Goal: Find specific page/section: Find specific page/section

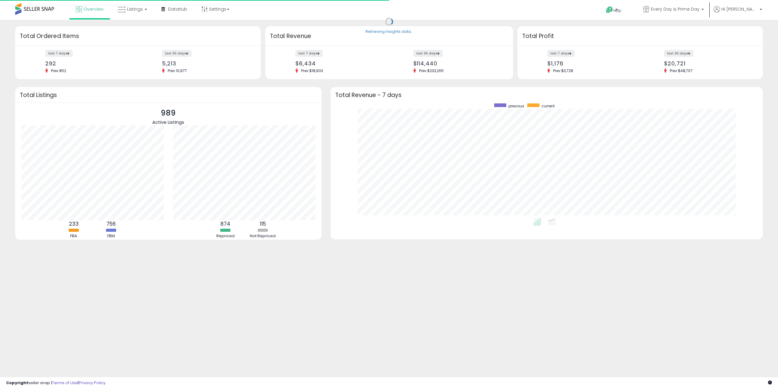
scroll to position [115, 420]
click at [144, 12] on link "Listings" at bounding box center [132, 9] width 39 height 18
click at [138, 33] on icon at bounding box center [137, 30] width 26 height 8
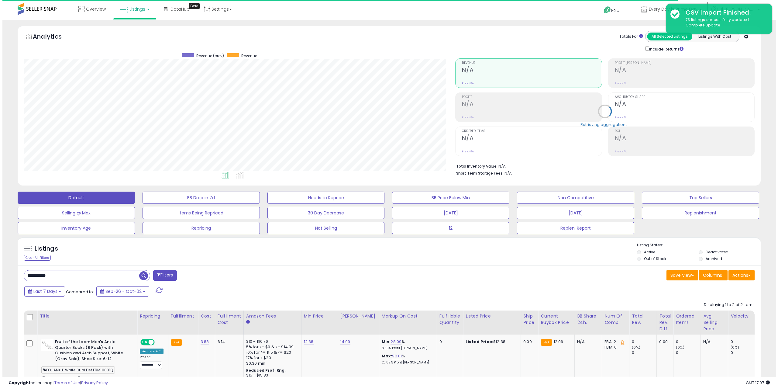
scroll to position [125, 432]
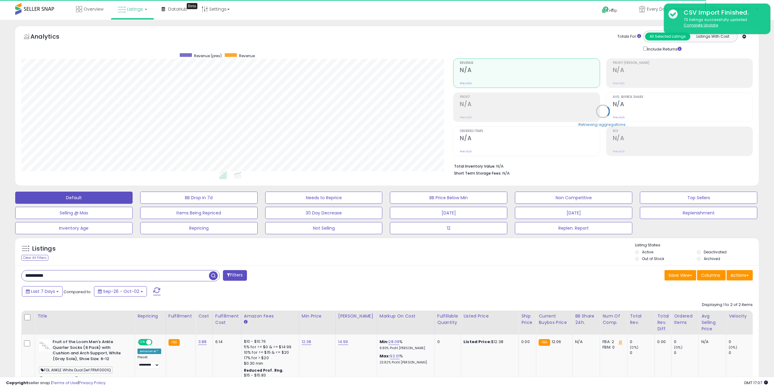
click at [74, 275] on input "**********" at bounding box center [115, 275] width 187 height 11
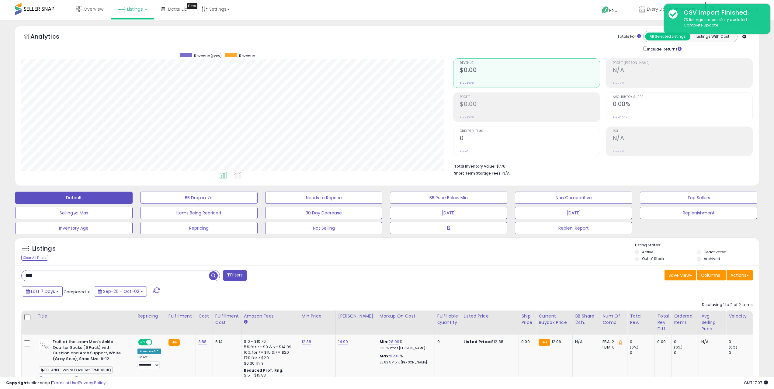
type input "****"
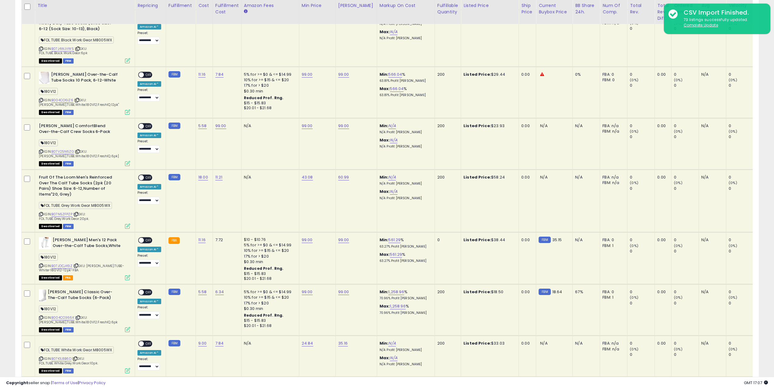
scroll to position [1322, 0]
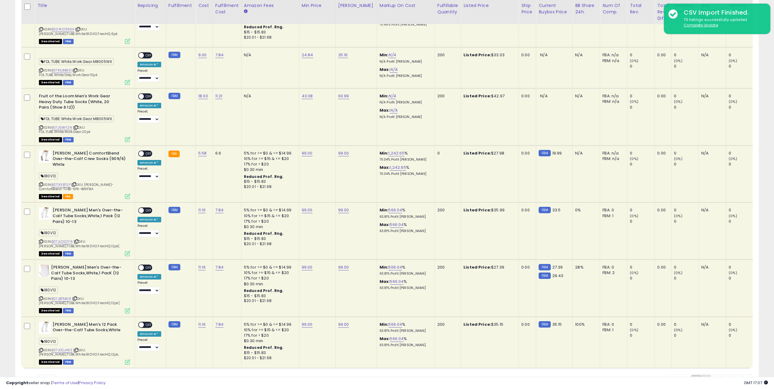
click at [709, 375] on link "2" at bounding box center [705, 380] width 10 height 10
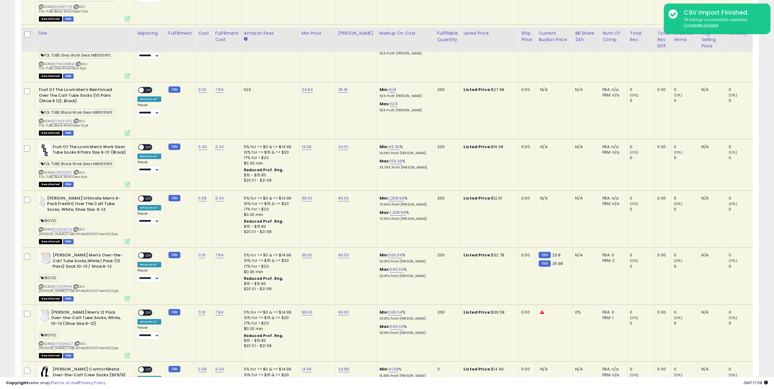
scroll to position [1209, 0]
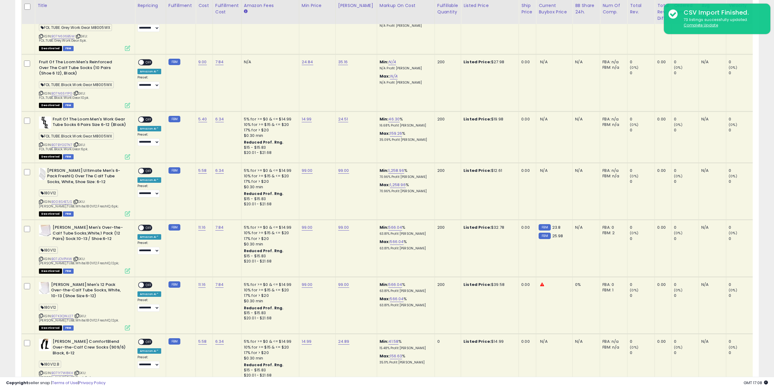
click at [143, 117] on span at bounding box center [141, 119] width 5 height 5
click at [80, 133] on span "FOL.TUBE.Black.Work.Gear.M8005WX" at bounding box center [76, 136] width 75 height 7
click at [40, 143] on icon at bounding box center [41, 144] width 4 height 3
